Goal: Communication & Community: Participate in discussion

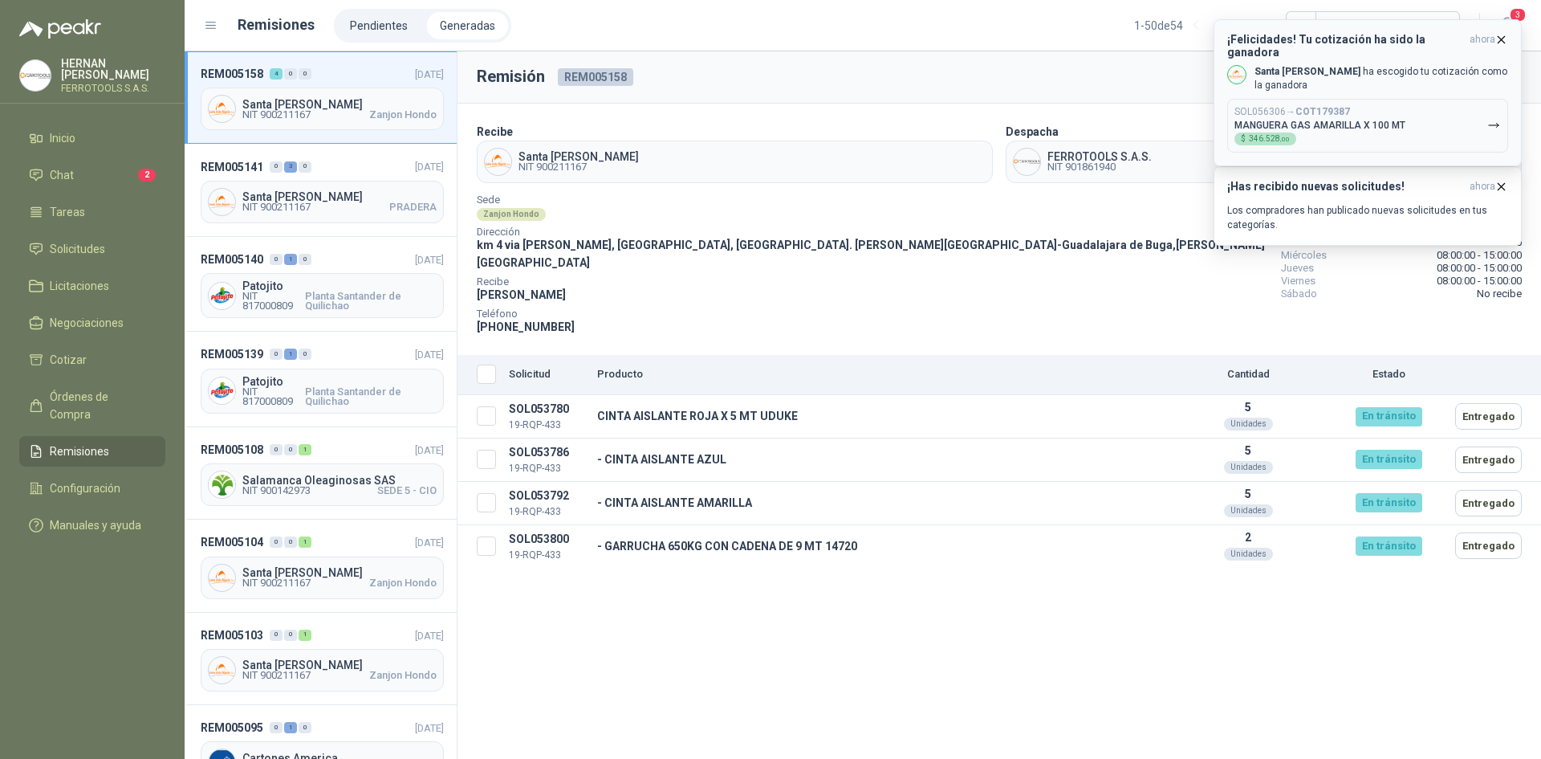
click at [1505, 39] on icon "button" at bounding box center [1502, 40] width 14 height 14
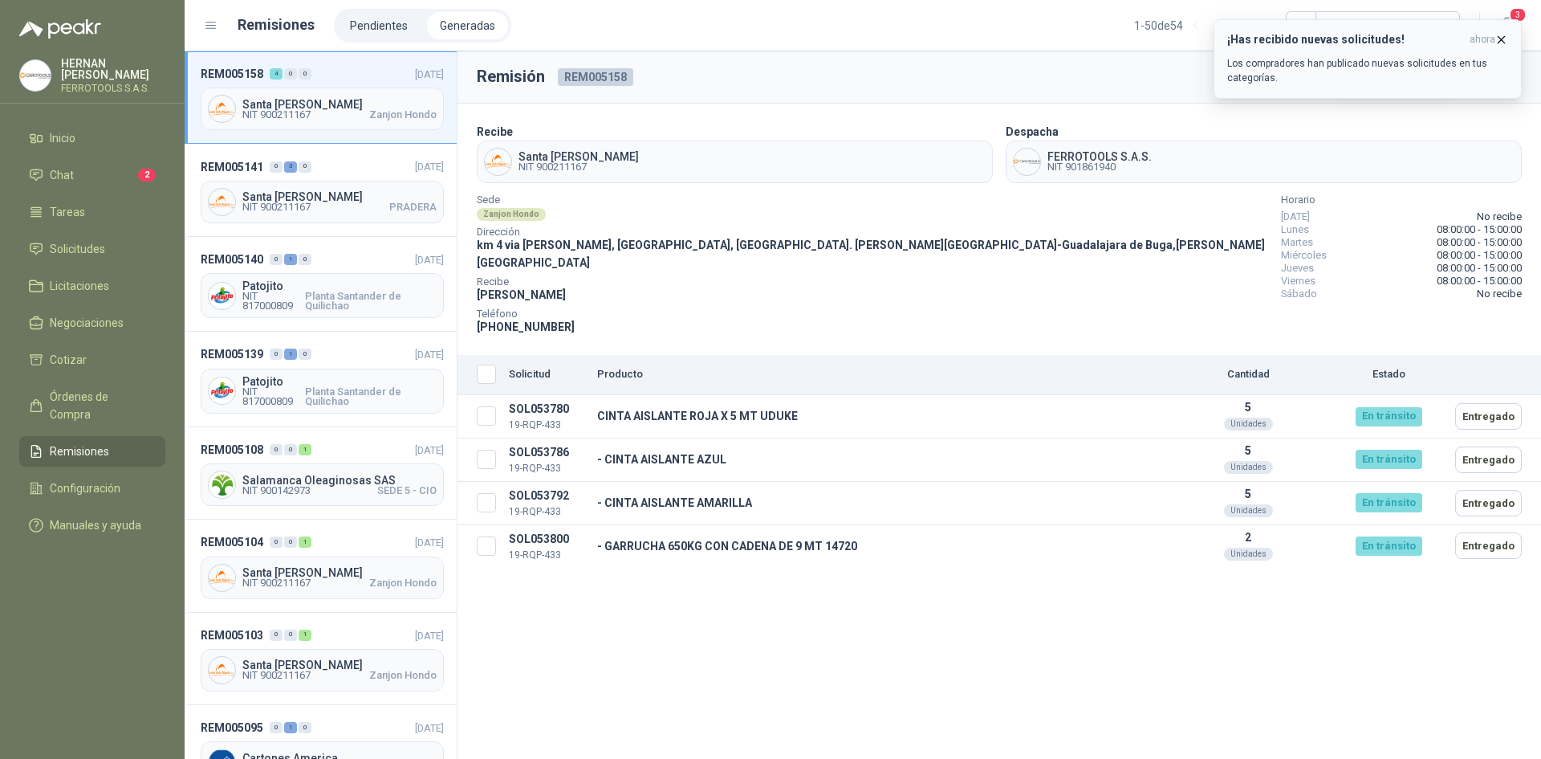
click at [1494, 45] on span "ahora" at bounding box center [1483, 40] width 26 height 14
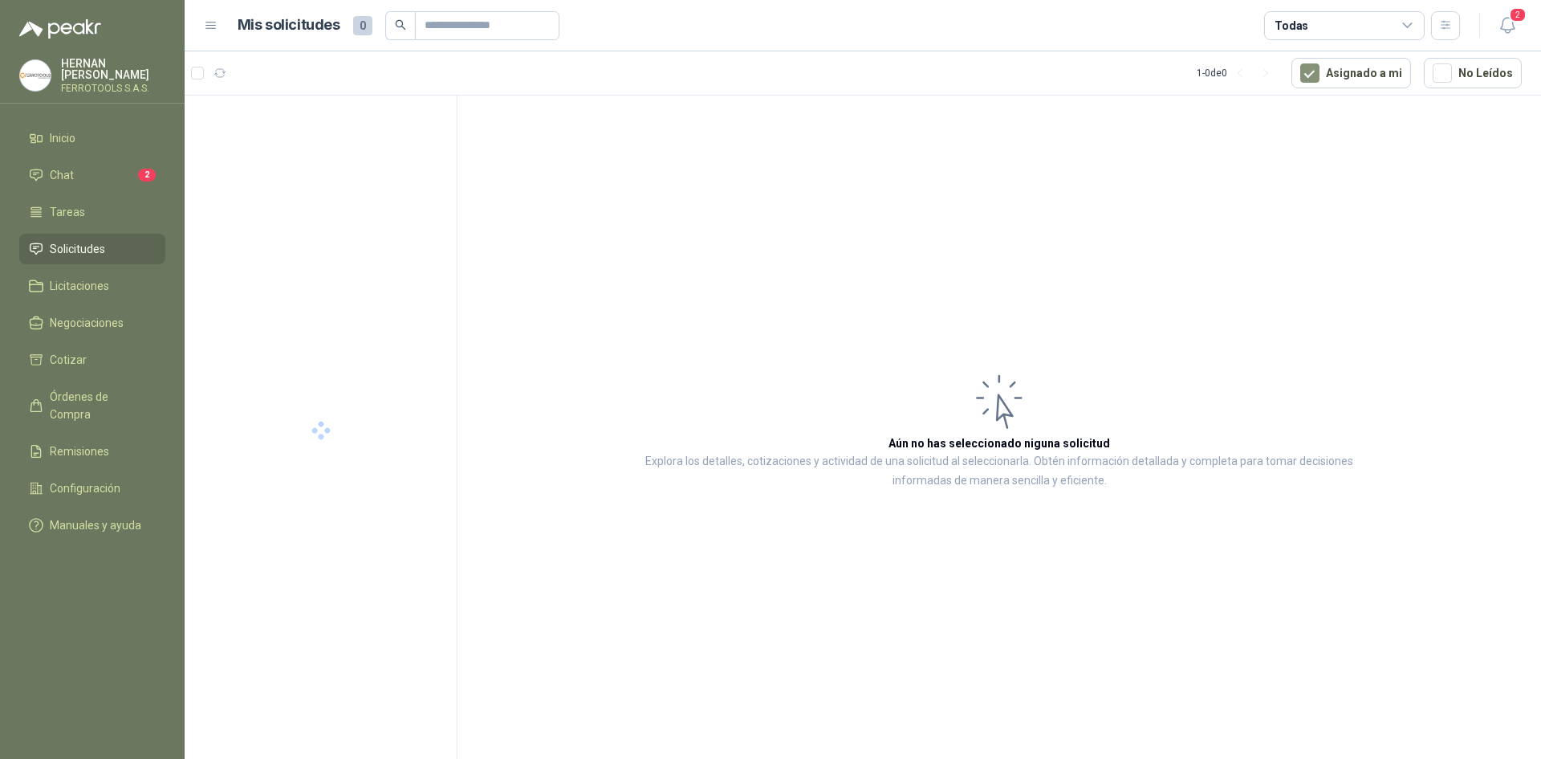
click at [1507, 27] on icon "button" at bounding box center [1508, 25] width 20 height 20
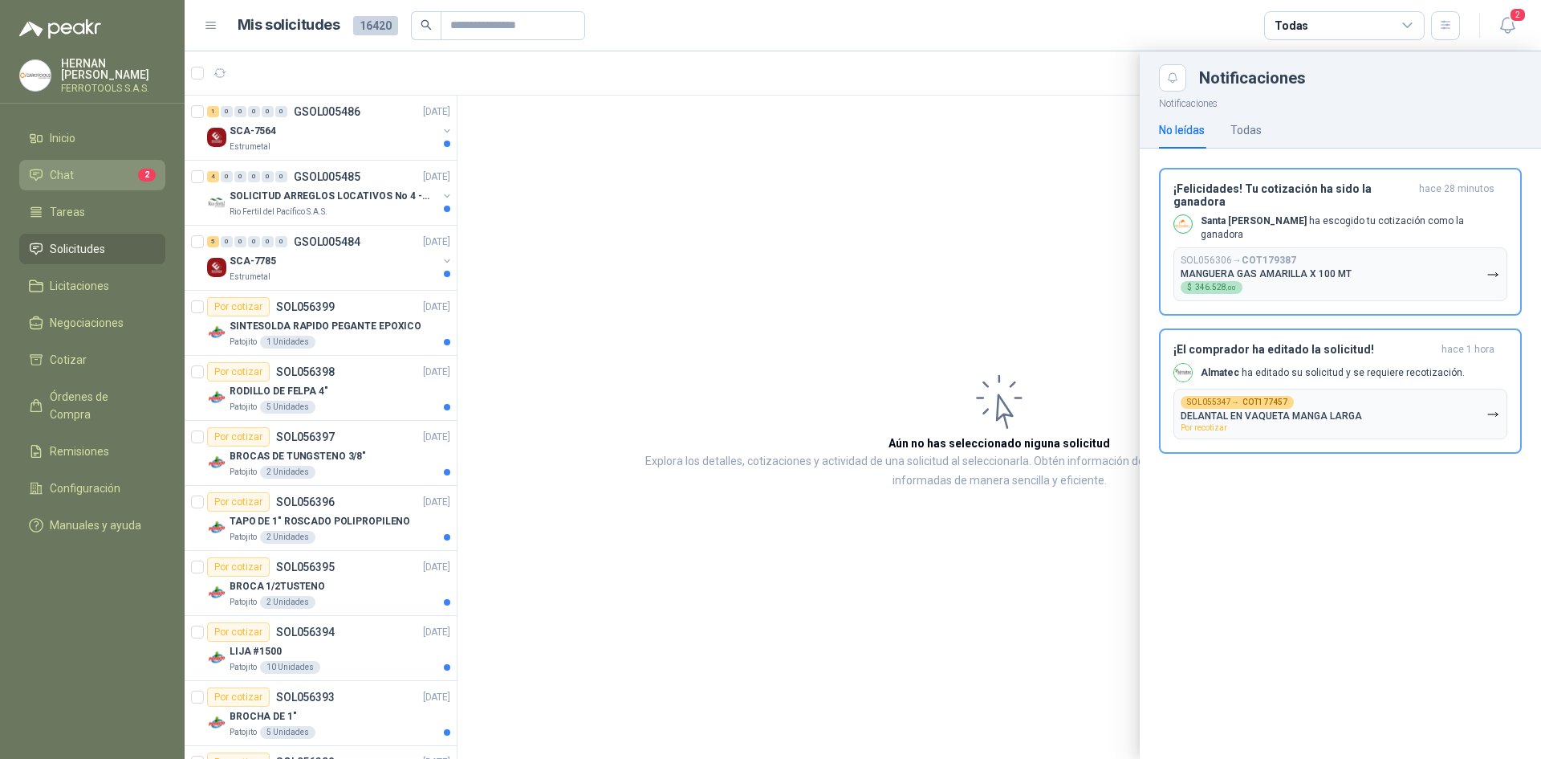
click at [83, 168] on li "Chat 2" at bounding box center [92, 175] width 127 height 18
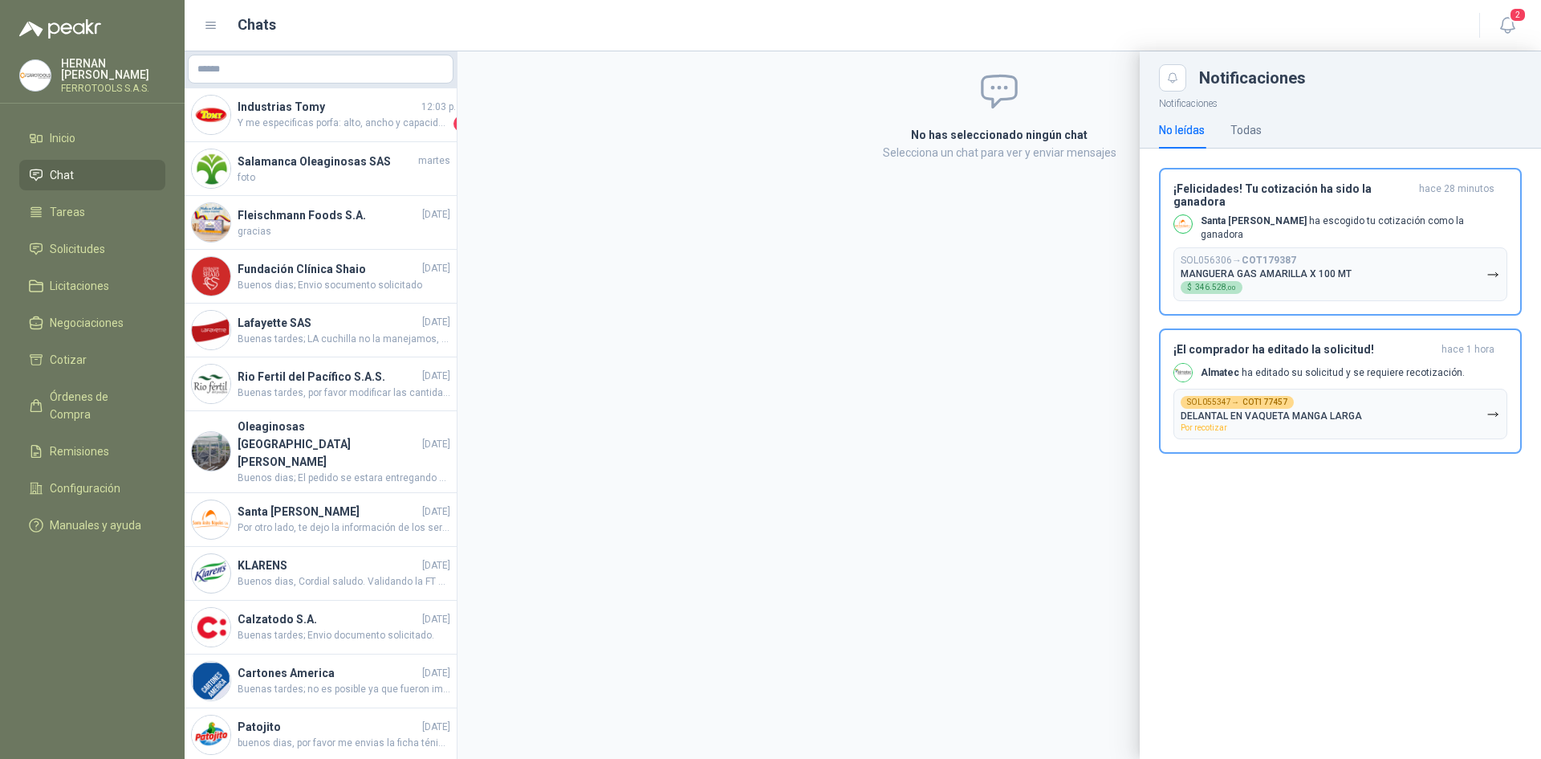
click at [669, 176] on div at bounding box center [863, 404] width 1357 height 707
